Goal: Information Seeking & Learning: Learn about a topic

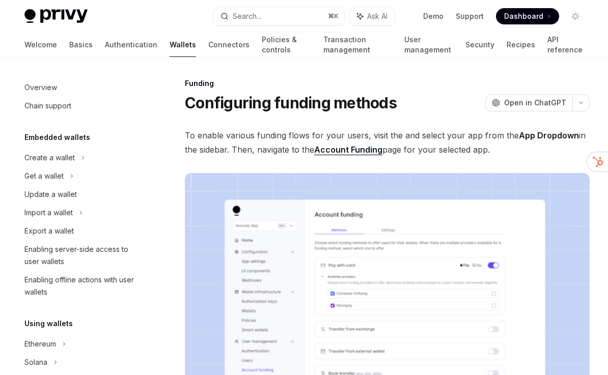
scroll to position [326, 0]
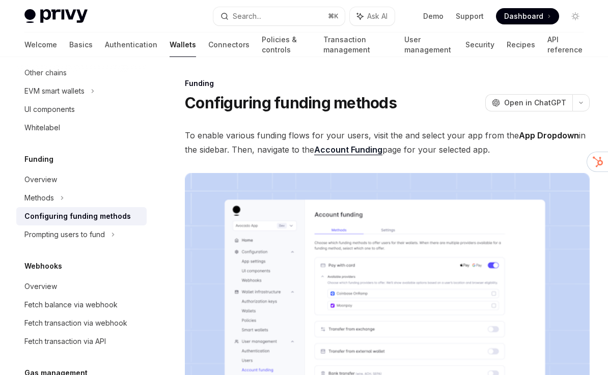
click at [170, 47] on link "Wallets" at bounding box center [183, 45] width 26 height 24
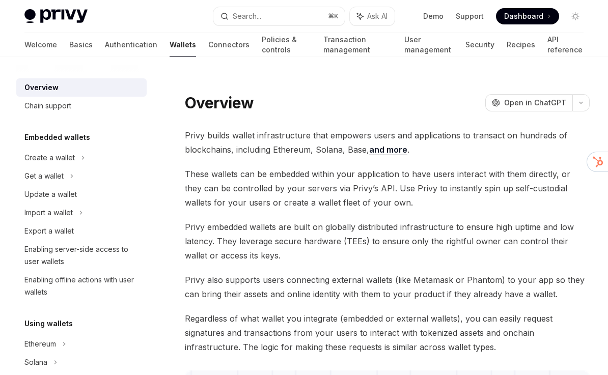
click at [170, 47] on link "Wallets" at bounding box center [183, 45] width 26 height 24
type textarea "*"
click at [253, 17] on div "Search..." at bounding box center [247, 16] width 29 height 12
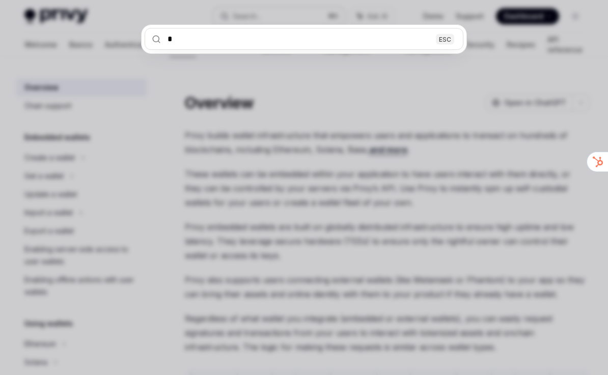
type input "**"
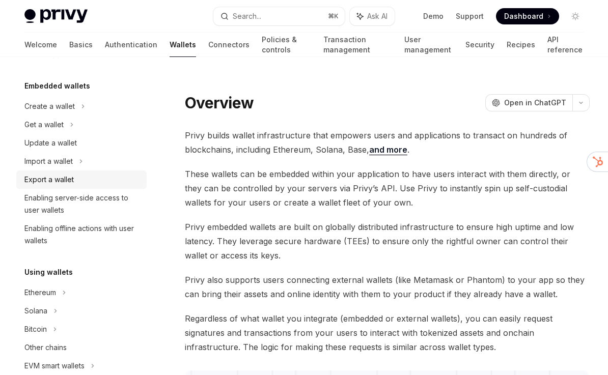
scroll to position [69, 0]
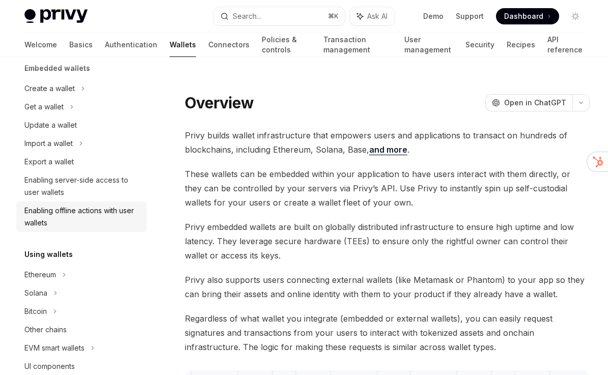
click at [84, 214] on div "Enabling offline actions with user wallets" at bounding box center [82, 217] width 116 height 24
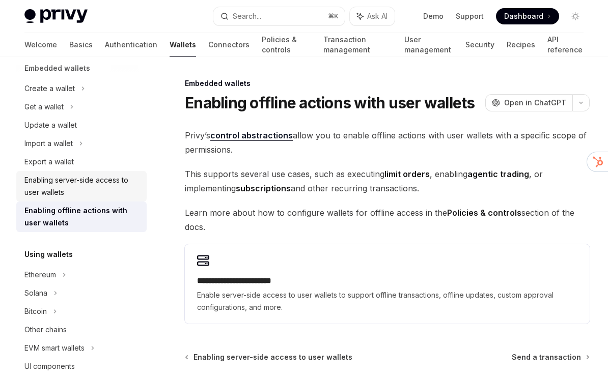
click at [63, 188] on div "Enabling server-side access to user wallets" at bounding box center [82, 186] width 116 height 24
type textarea "*"
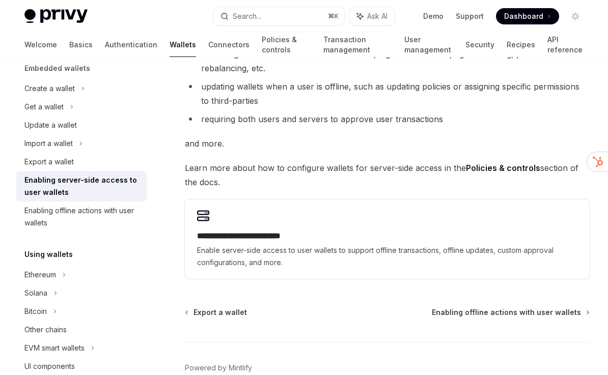
scroll to position [232, 0]
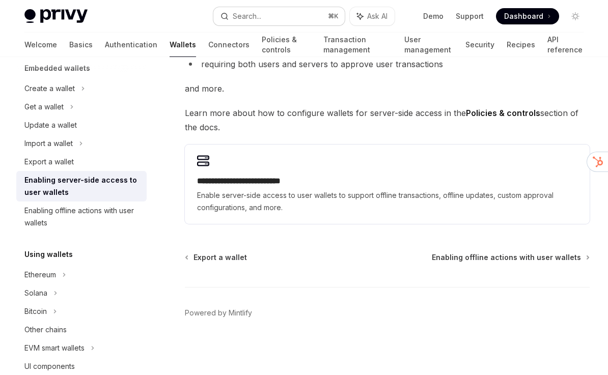
click at [278, 12] on button "Search... ⌘ K" at bounding box center [278, 16] width 131 height 18
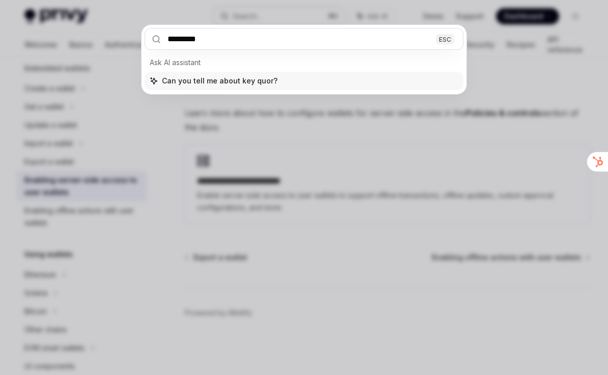
type input "**********"
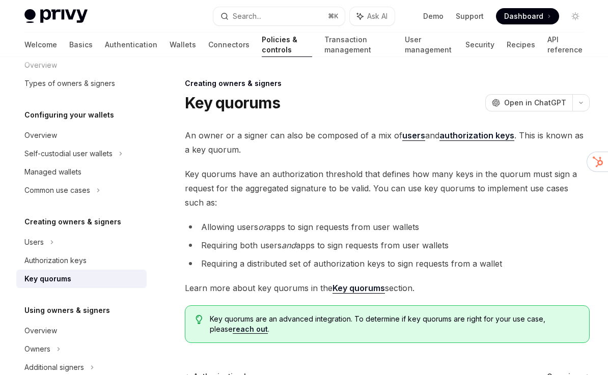
click at [359, 287] on strong "Key quorums" at bounding box center [358, 288] width 52 height 10
type textarea "*"
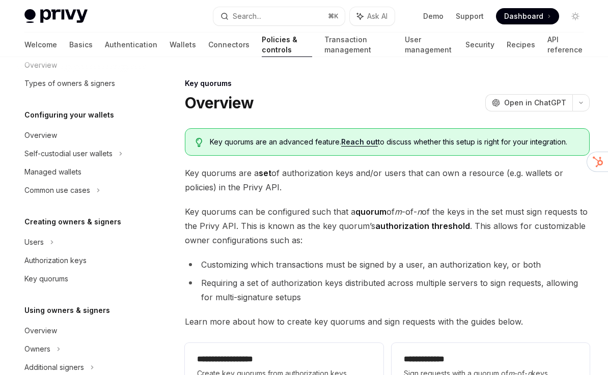
scroll to position [309, 0]
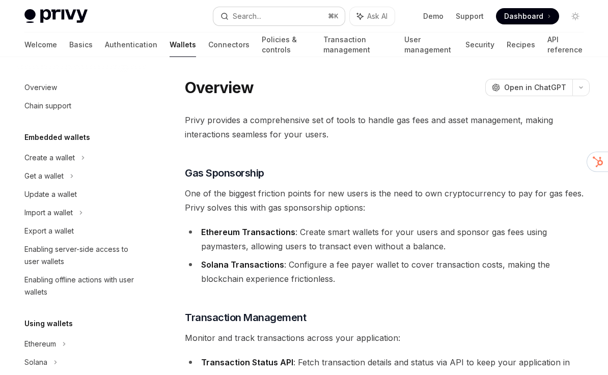
click at [250, 15] on div "Search..." at bounding box center [247, 16] width 29 height 12
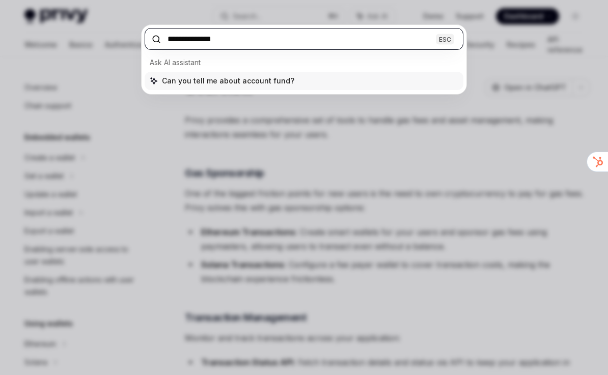
type input "**********"
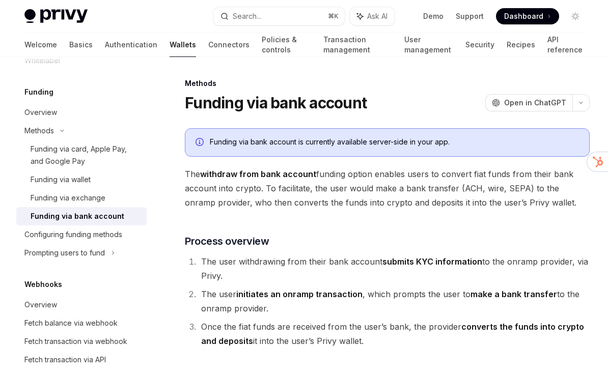
click at [170, 49] on link "Wallets" at bounding box center [183, 45] width 26 height 24
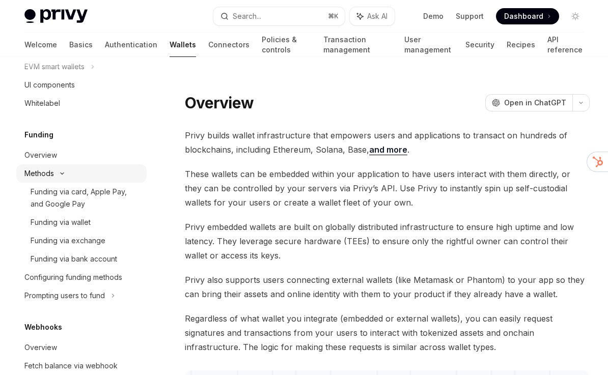
scroll to position [353, 0]
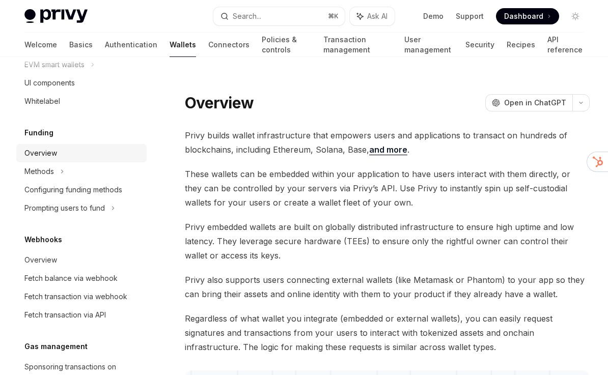
click at [58, 154] on div "Overview" at bounding box center [82, 153] width 116 height 12
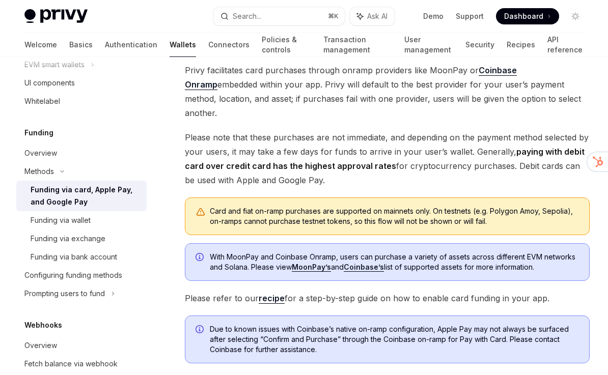
scroll to position [262, 0]
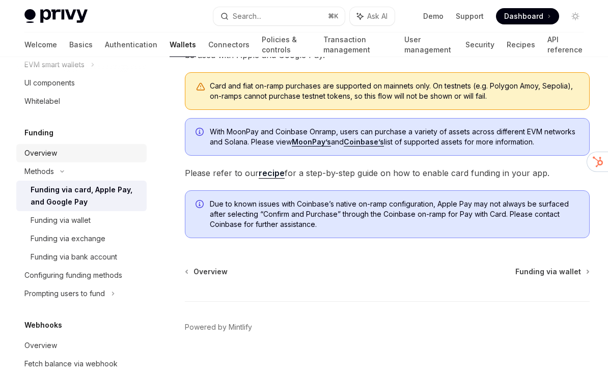
click at [65, 155] on div "Overview" at bounding box center [82, 153] width 116 height 12
type textarea "*"
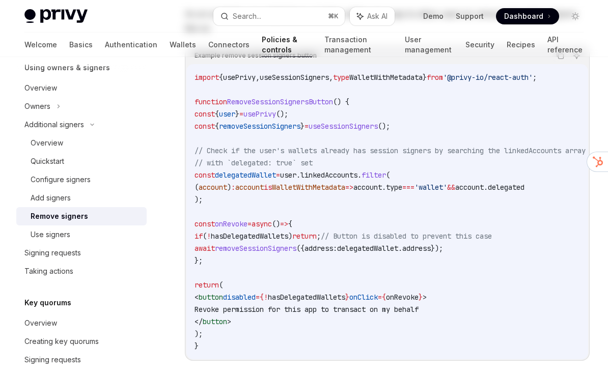
scroll to position [777, 0]
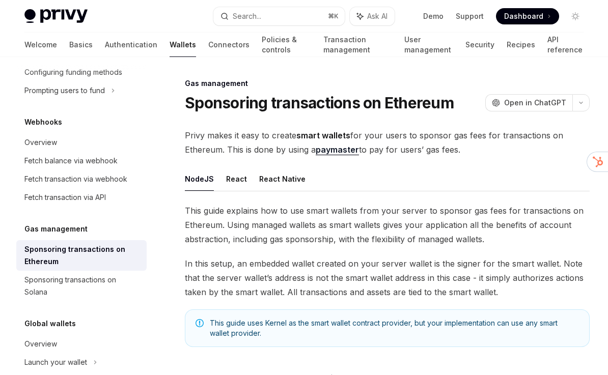
scroll to position [505, 0]
